Goal: Information Seeking & Learning: Learn about a topic

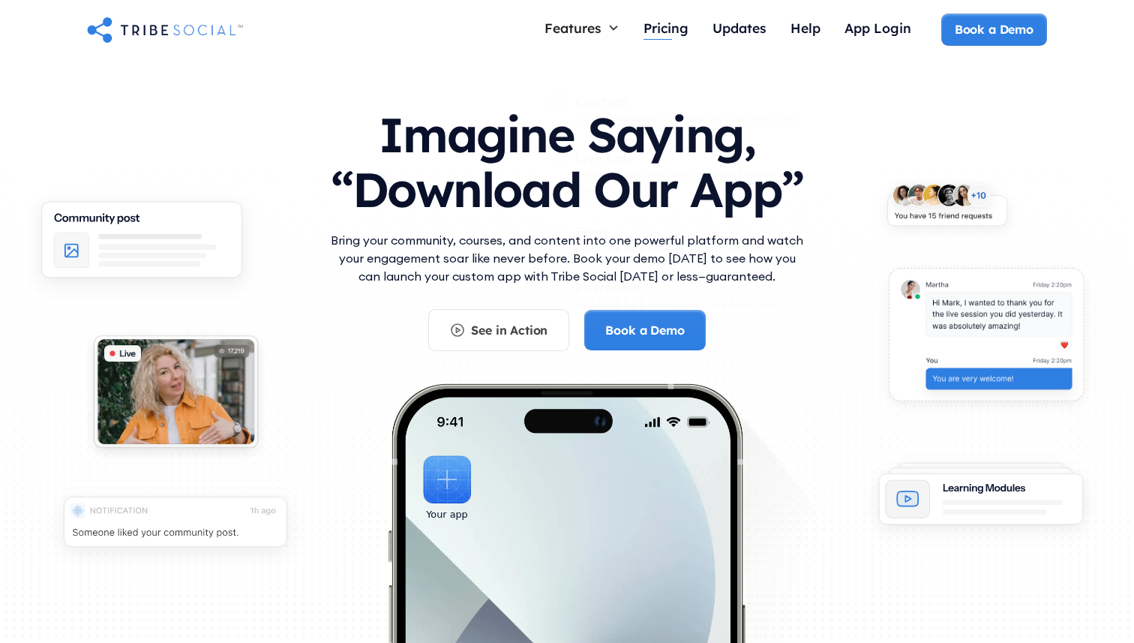
click at [657, 21] on div "Pricing" at bounding box center [666, 28] width 45 height 17
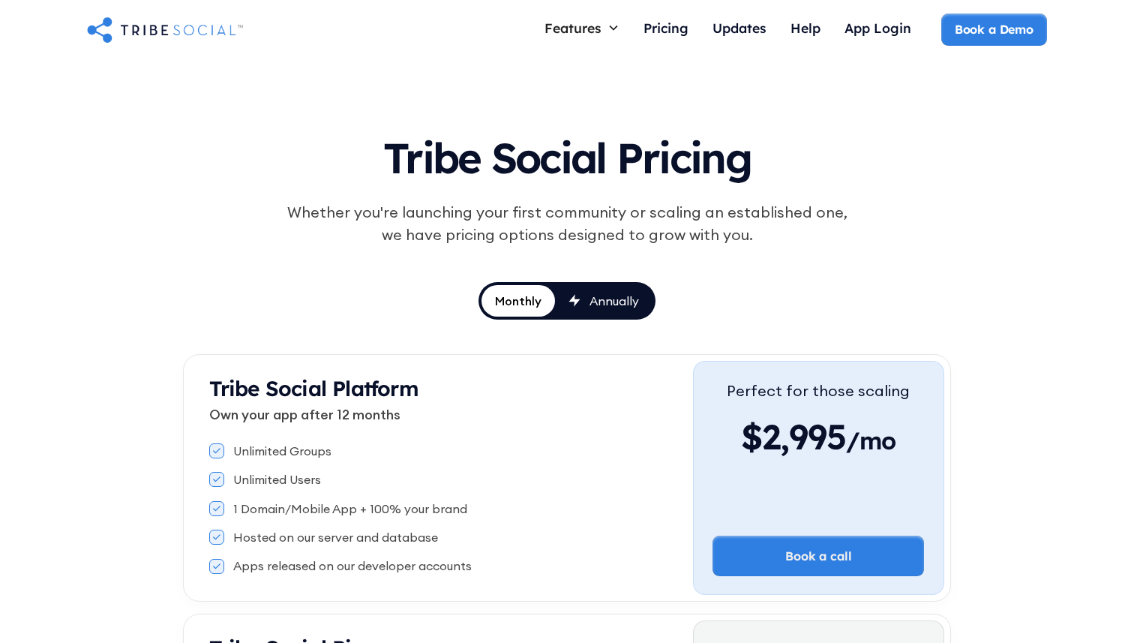
click at [584, 311] on link "Annually" at bounding box center [604, 301] width 98 height 32
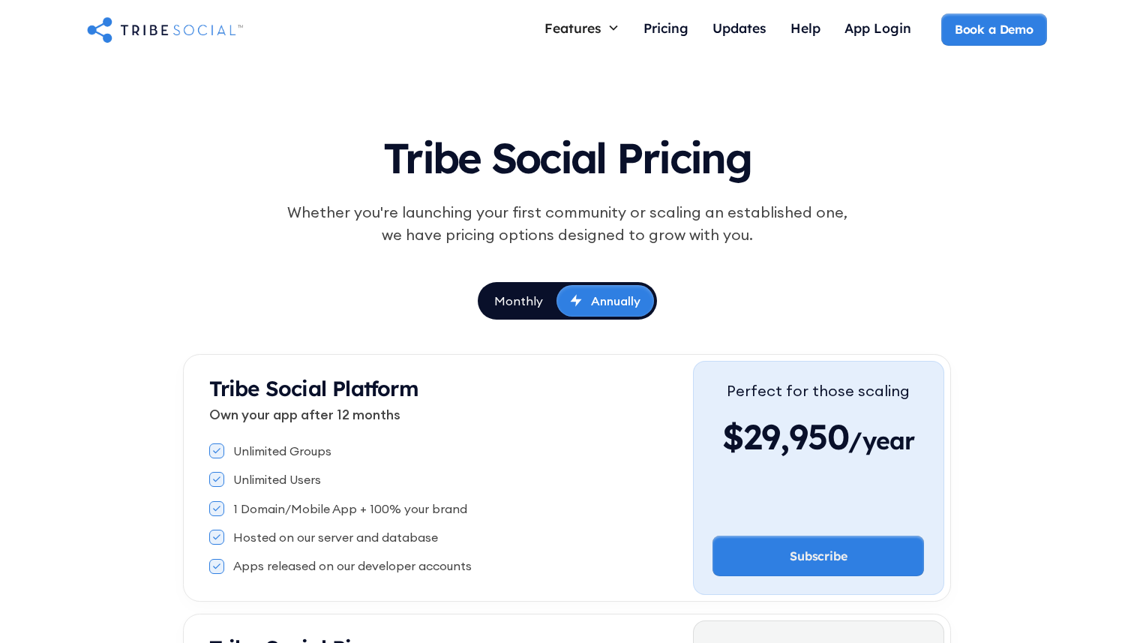
click at [522, 311] on link "Monthly" at bounding box center [519, 301] width 76 height 32
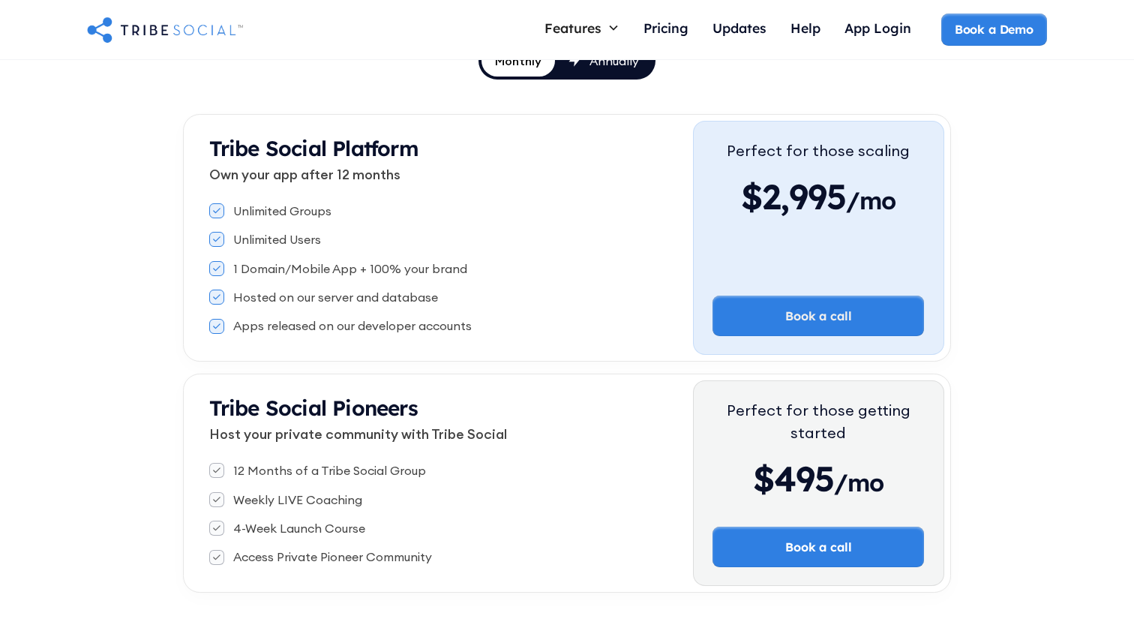
scroll to position [239, 0]
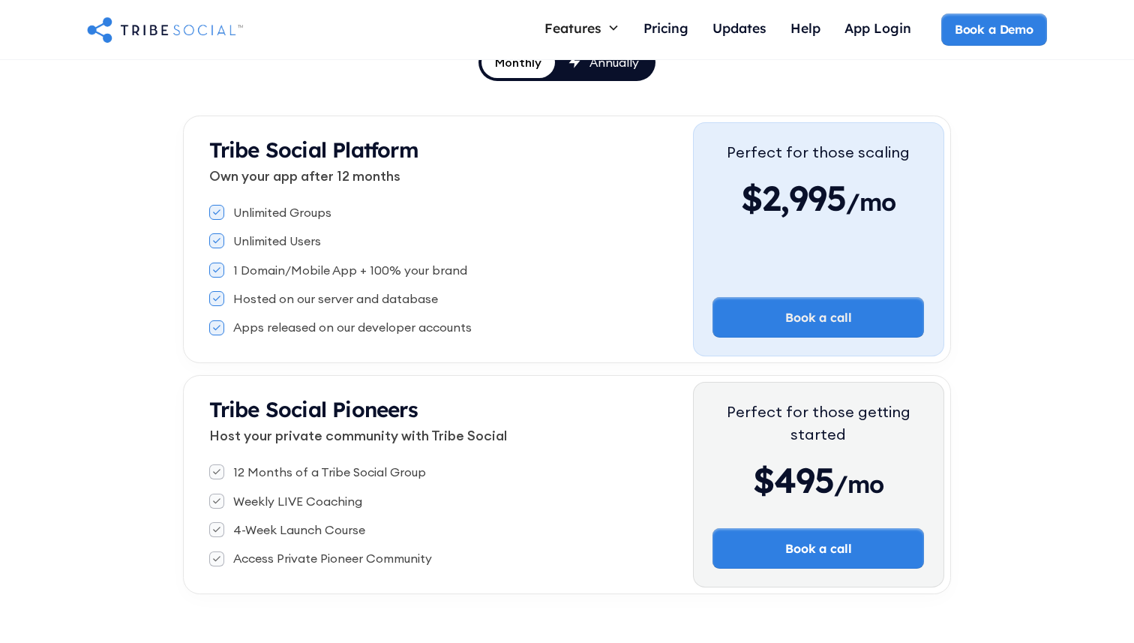
click at [457, 272] on div "1 Domain/Mobile App + 100% your brand" at bounding box center [350, 270] width 234 height 17
click at [293, 302] on div "Hosted on our server and database" at bounding box center [335, 298] width 205 height 17
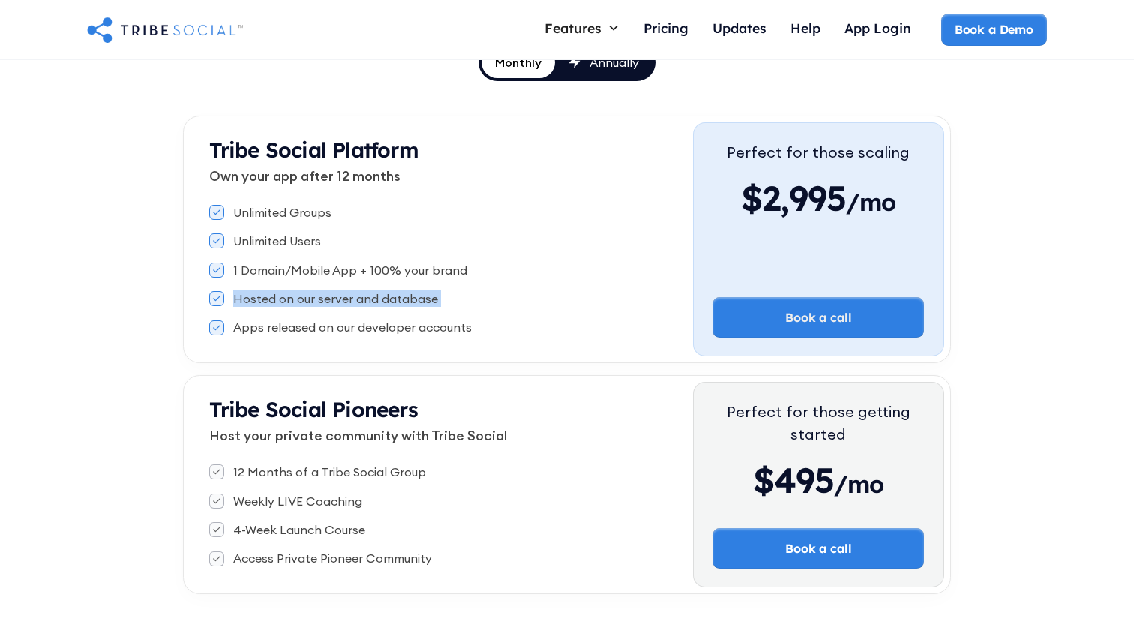
click at [293, 302] on div "Hosted on our server and database" at bounding box center [335, 298] width 205 height 17
click at [333, 329] on div "Apps released on our developer accounts" at bounding box center [352, 327] width 239 height 17
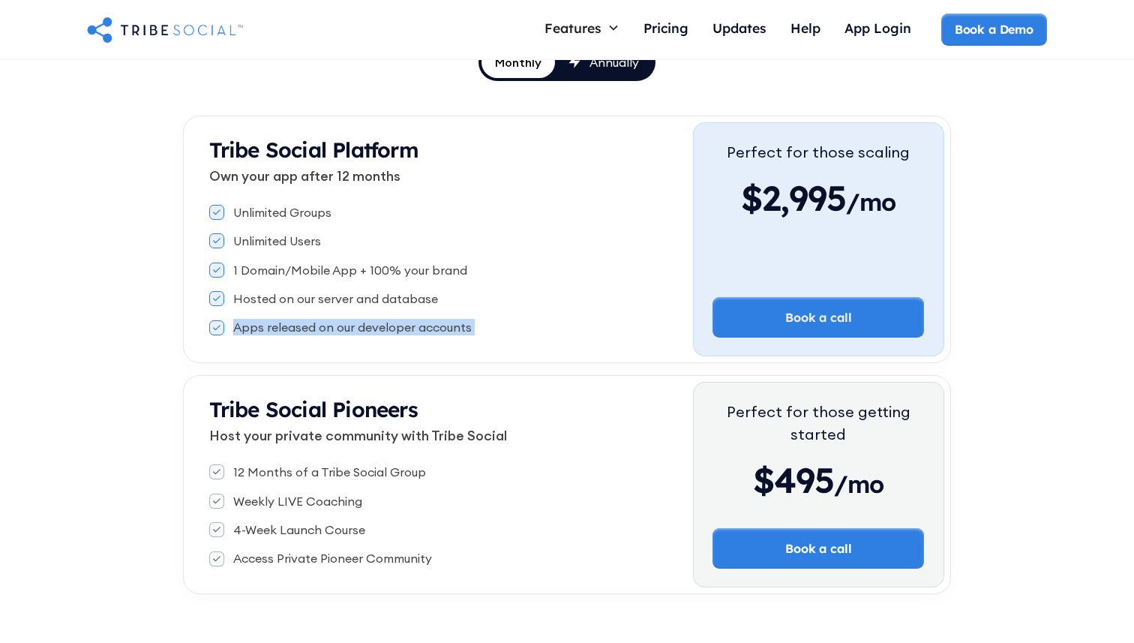
click at [333, 329] on div "Apps released on our developer accounts" at bounding box center [352, 327] width 239 height 17
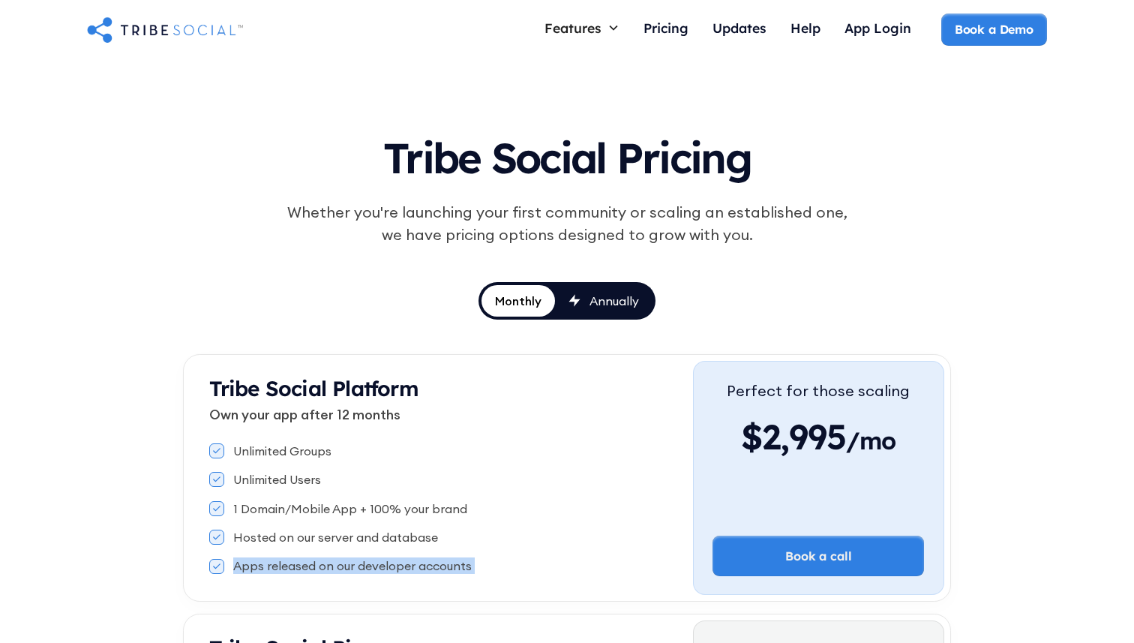
scroll to position [0, 0]
click at [683, 74] on div "Tribe Social Pricing Whether you're launching your first community or scaling a…" at bounding box center [567, 476] width 1134 height 833
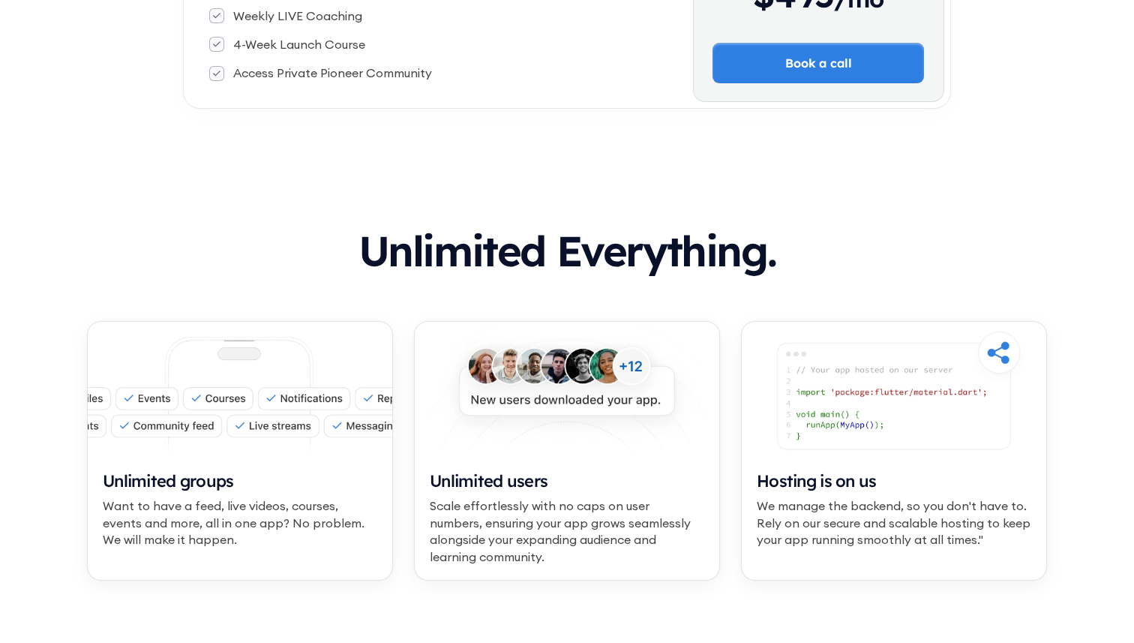
scroll to position [726, 0]
